Goal: Navigation & Orientation: Find specific page/section

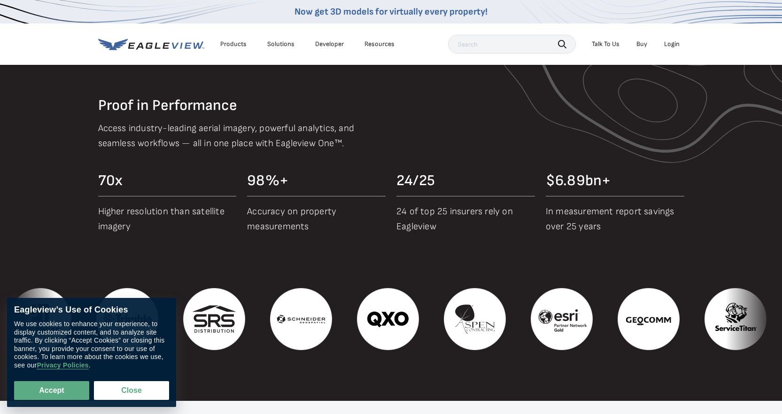
scroll to position [939, 0]
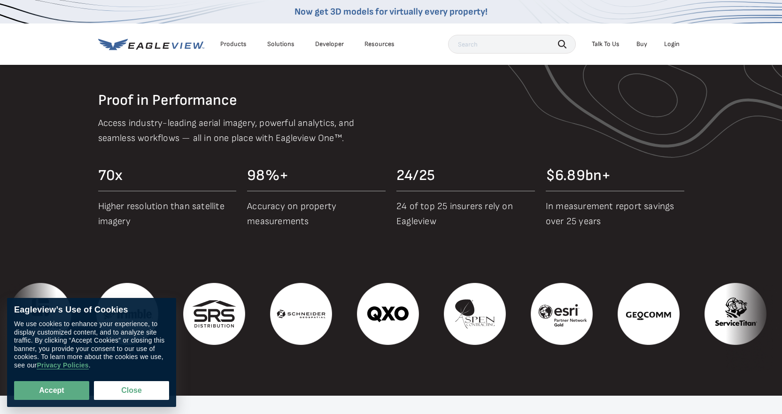
click at [232, 44] on div "Products" at bounding box center [233, 44] width 26 height 8
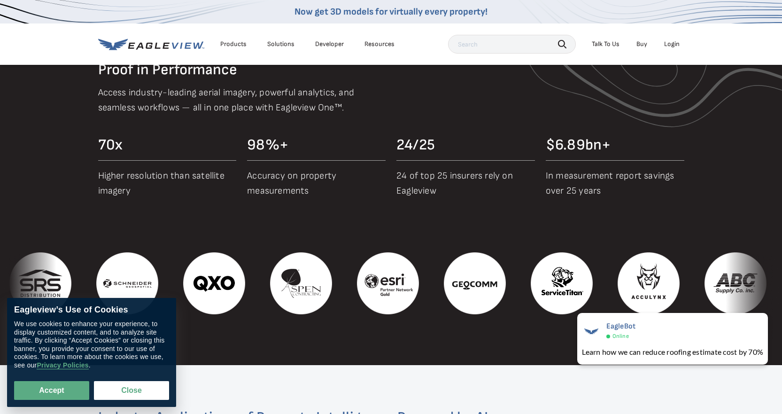
scroll to position [986, 0]
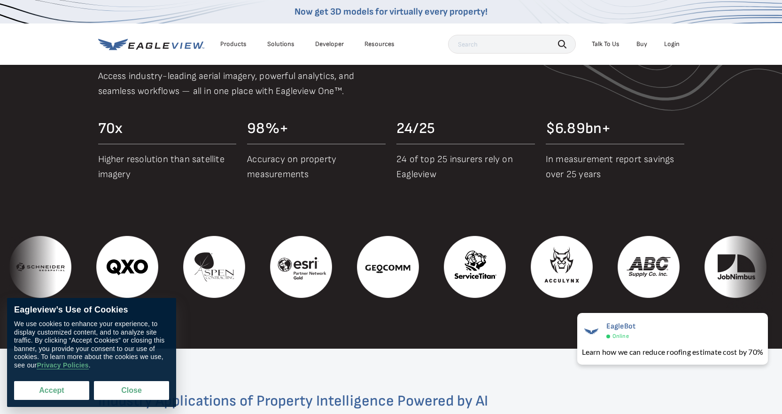
click at [70, 391] on button "Accept" at bounding box center [51, 390] width 75 height 19
checkbox input "true"
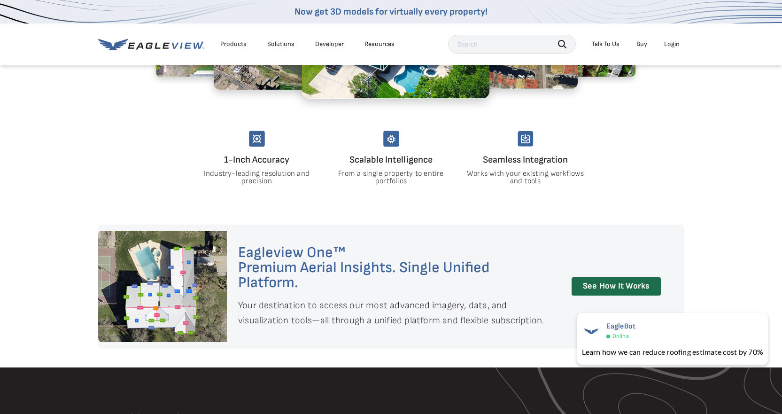
scroll to position [610, 0]
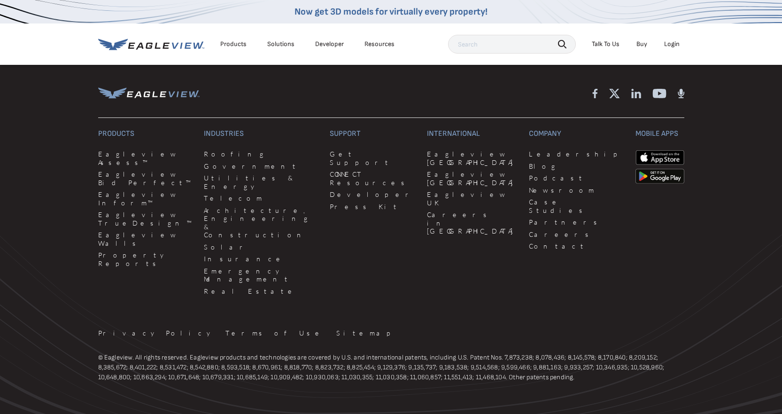
scroll to position [2507, 0]
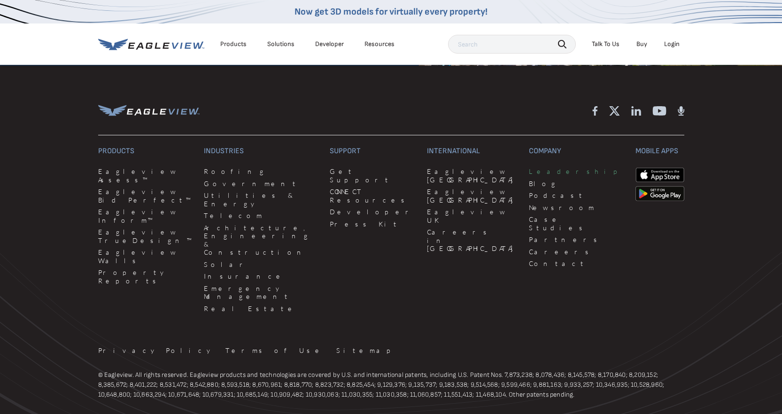
click at [529, 167] on link "Leadership" at bounding box center [576, 171] width 95 height 8
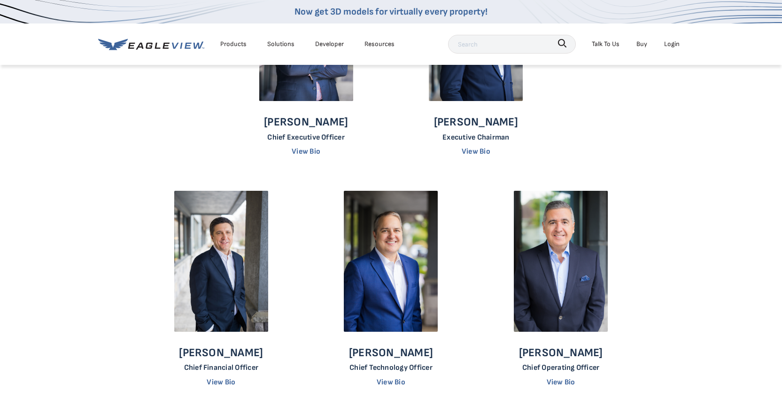
scroll to position [141, 0]
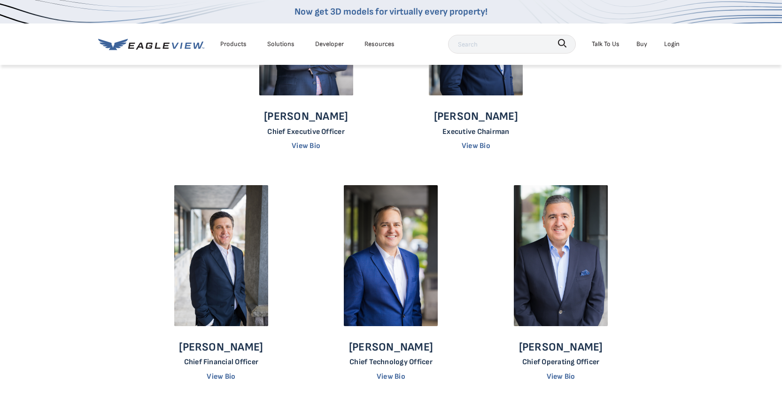
click at [414, 359] on p "Chief Technology Officer" at bounding box center [391, 361] width 84 height 9
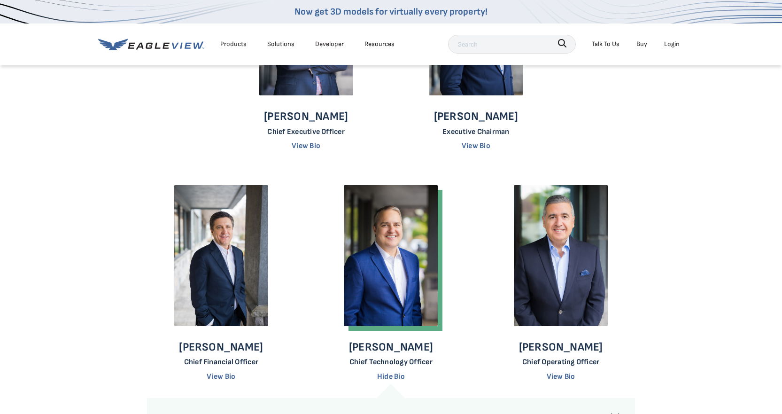
click at [379, 363] on p "Chief Technology Officer" at bounding box center [391, 361] width 84 height 9
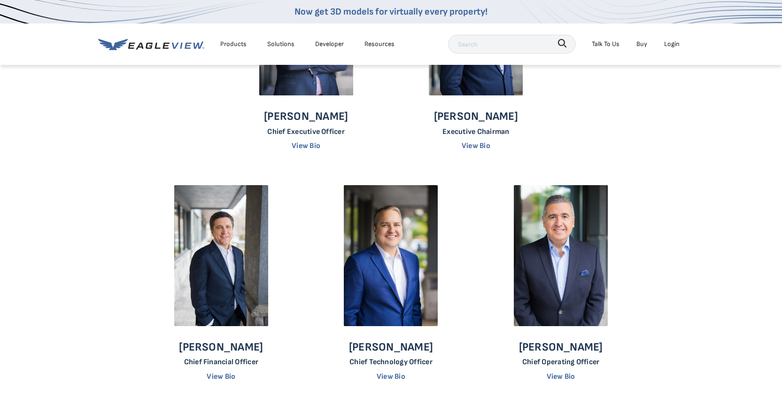
click at [368, 361] on p "Chief Technology Officer" at bounding box center [391, 361] width 84 height 9
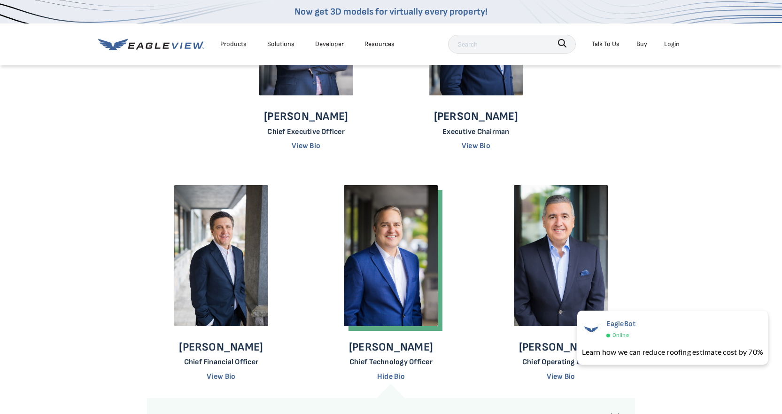
click at [226, 44] on div "Products" at bounding box center [233, 44] width 26 height 12
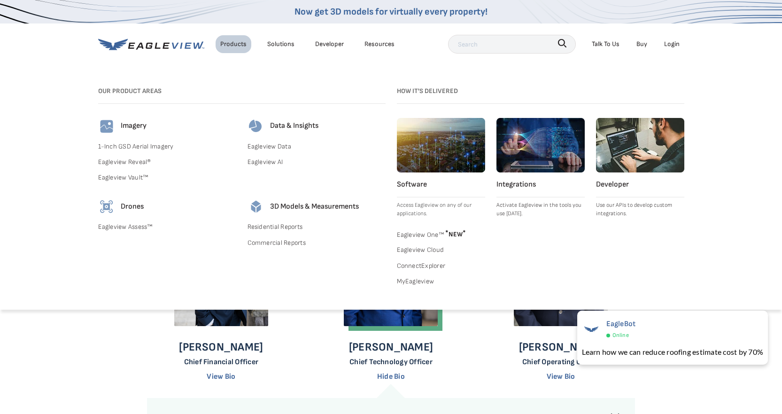
click at [272, 161] on link "Eagleview AI" at bounding box center [316, 162] width 138 height 12
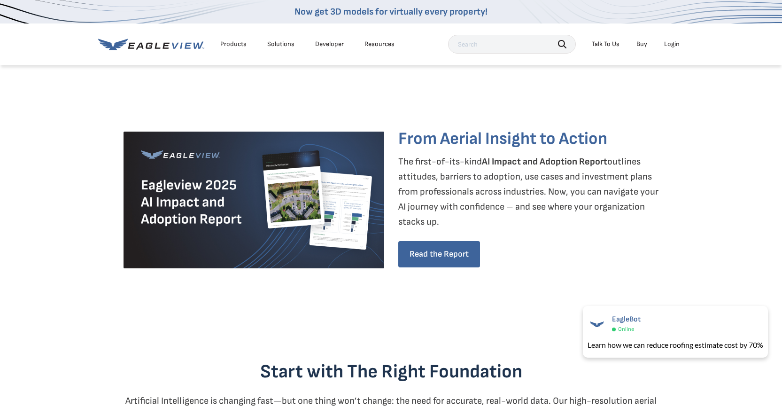
scroll to position [188, 0]
click at [332, 40] on link "Developer" at bounding box center [329, 44] width 29 height 8
